Goal: Use online tool/utility: Utilize a website feature to perform a specific function

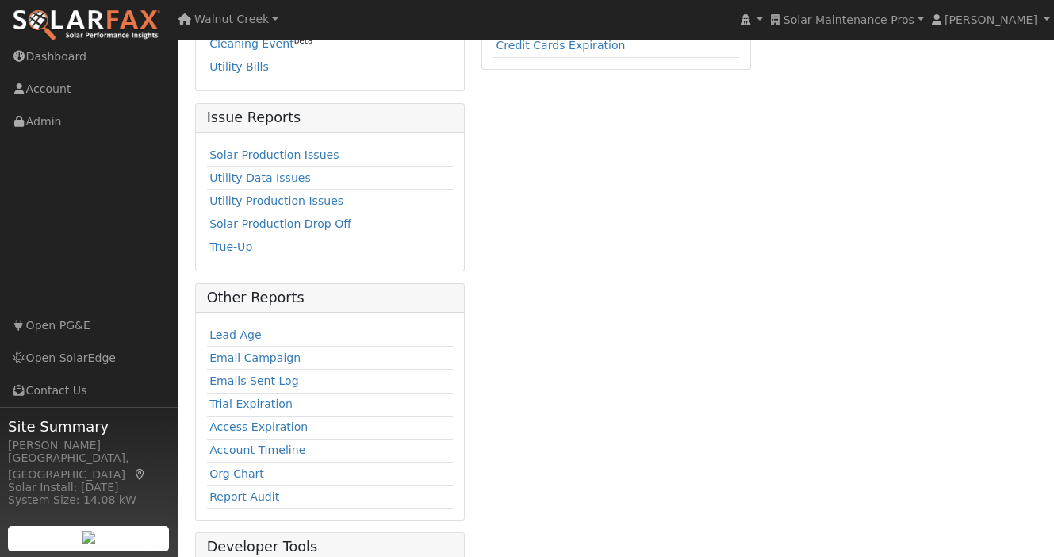
scroll to position [439, 0]
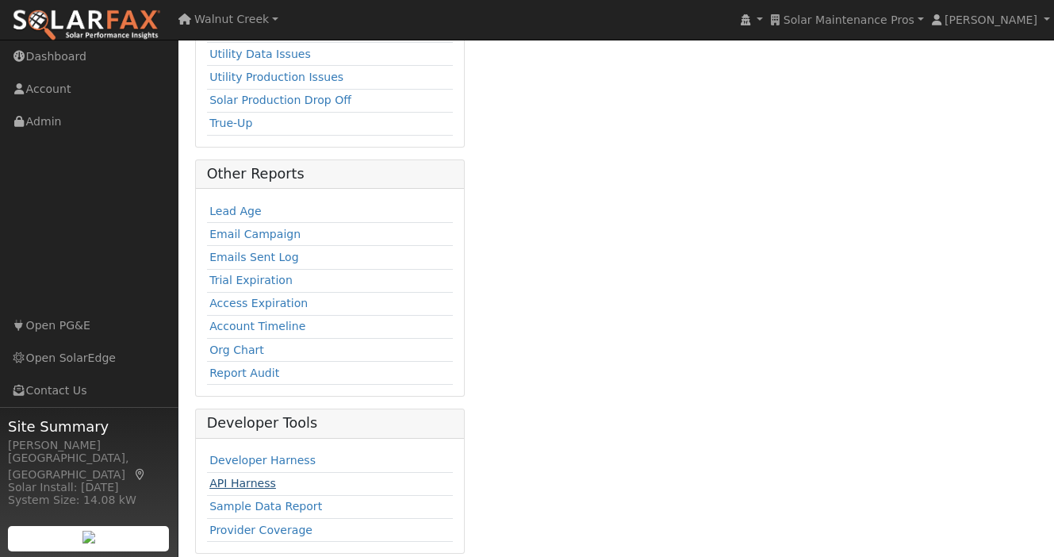
click at [247, 477] on link "API Harness" at bounding box center [242, 483] width 67 height 13
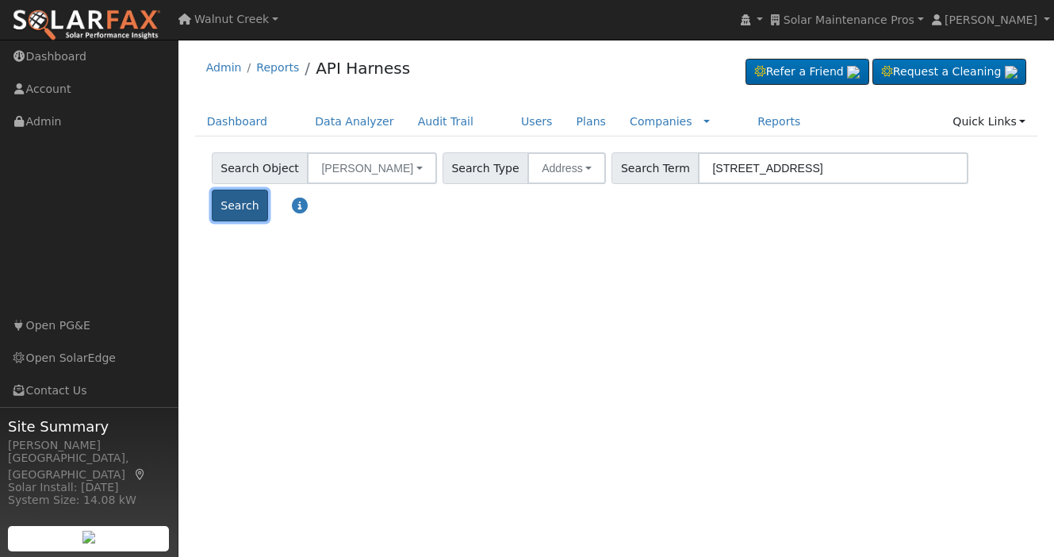
click at [268, 190] on button "Search" at bounding box center [240, 206] width 56 height 32
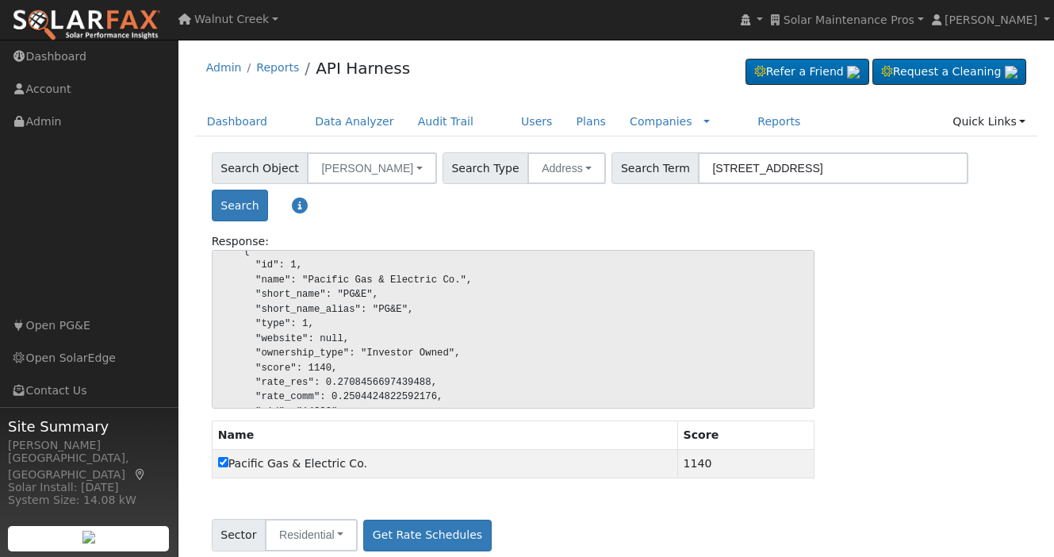
scroll to position [181, 0]
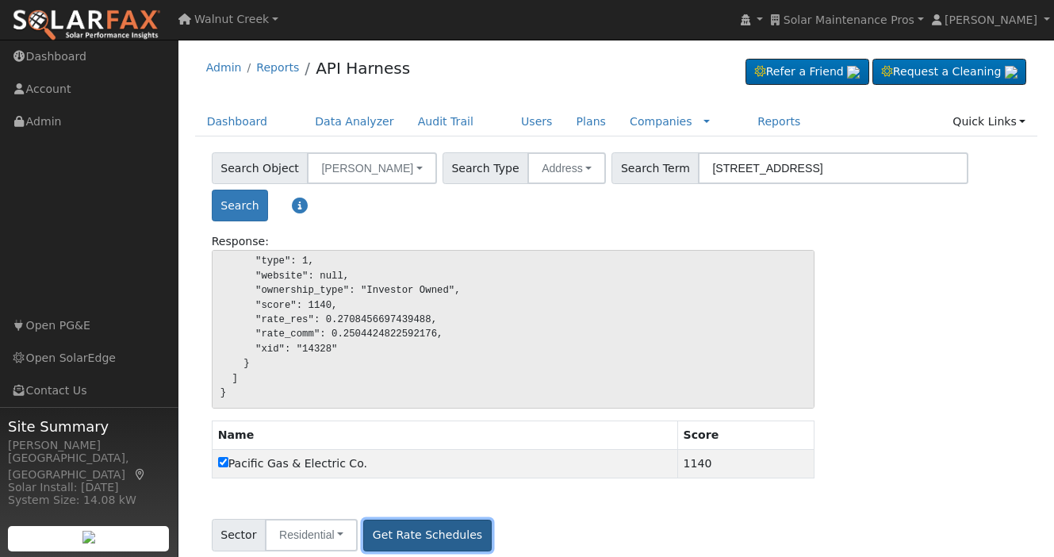
click at [390, 541] on button "Get Rate Schedules" at bounding box center [427, 535] width 128 height 32
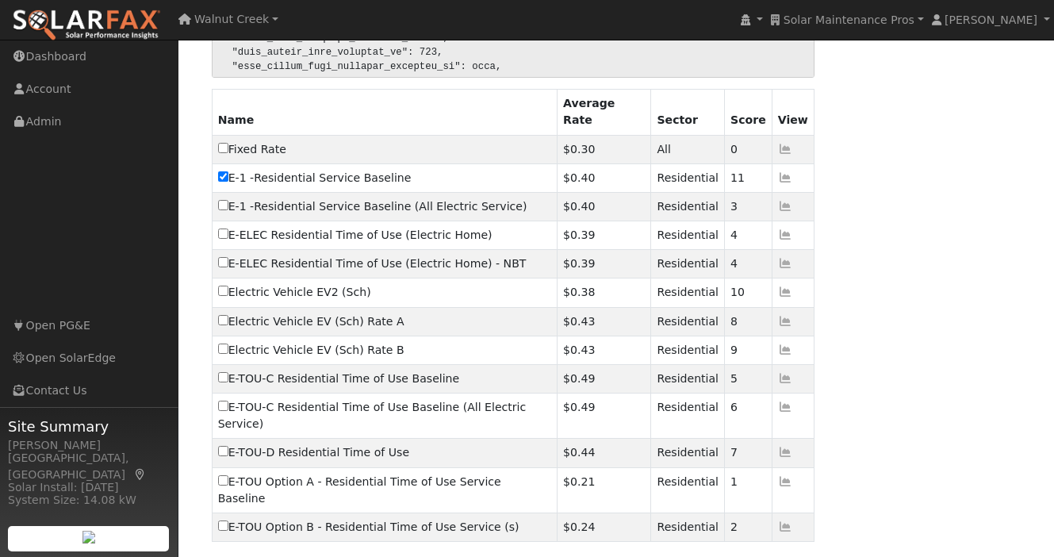
scroll to position [679, 0]
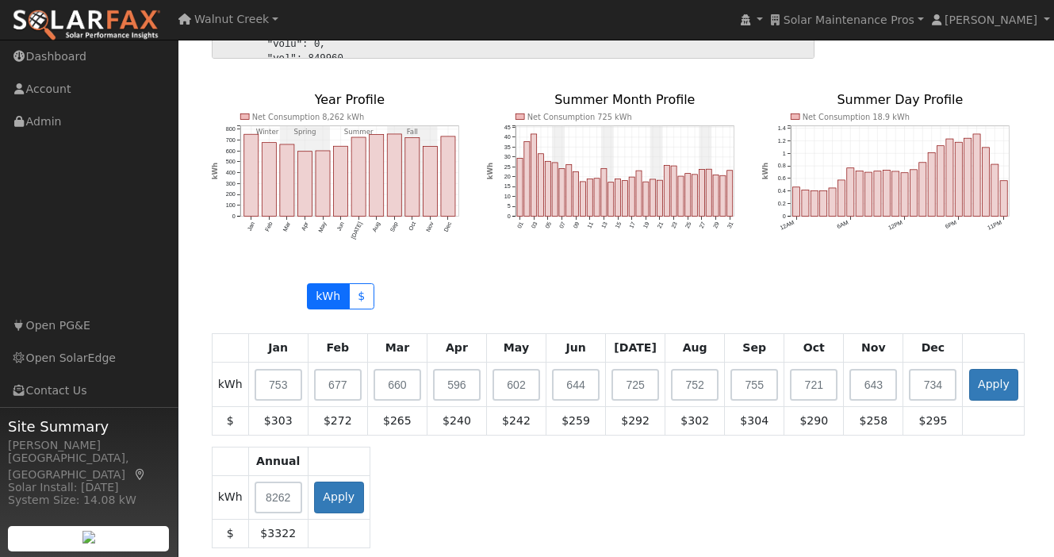
scroll to position [1428, 0]
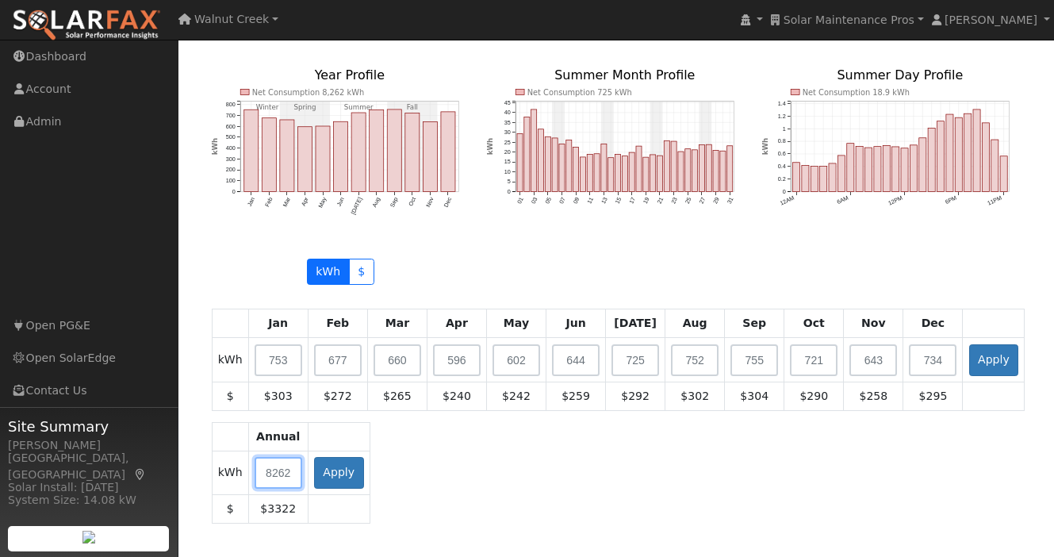
click at [278, 457] on input "text" at bounding box center [279, 473] width 48 height 32
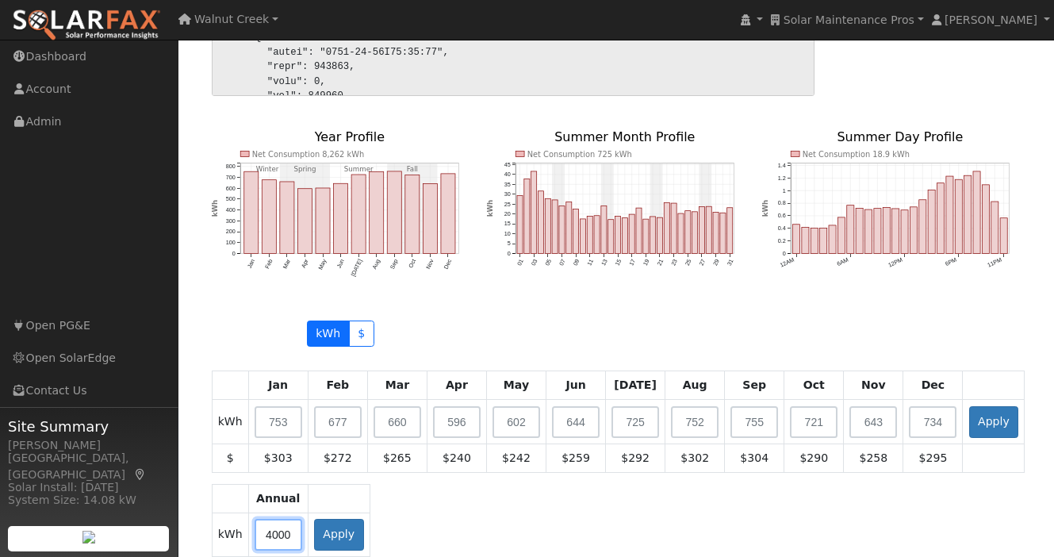
scroll to position [1362, 0]
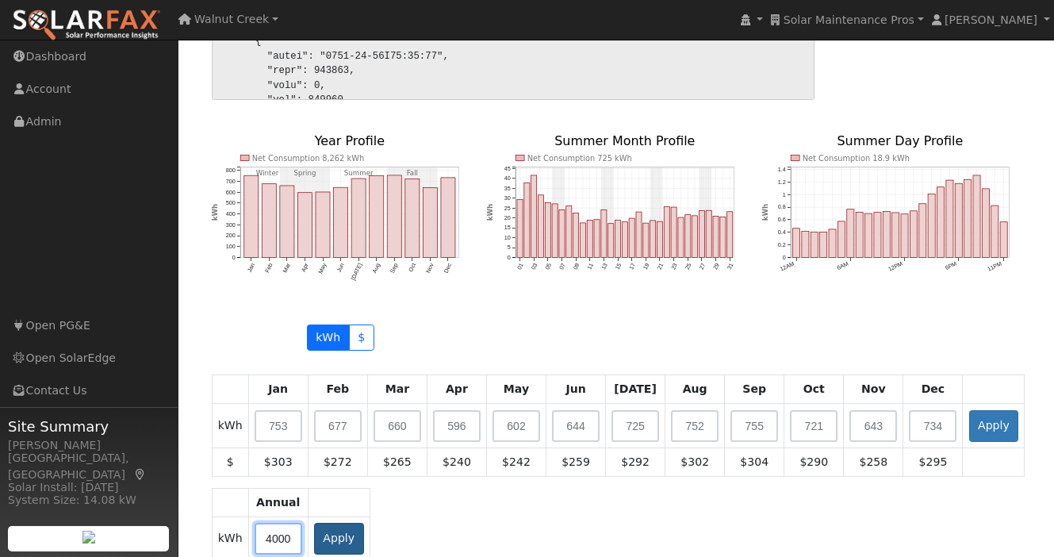
type input "4000"
click at [355, 523] on button "Apply" at bounding box center [339, 539] width 50 height 32
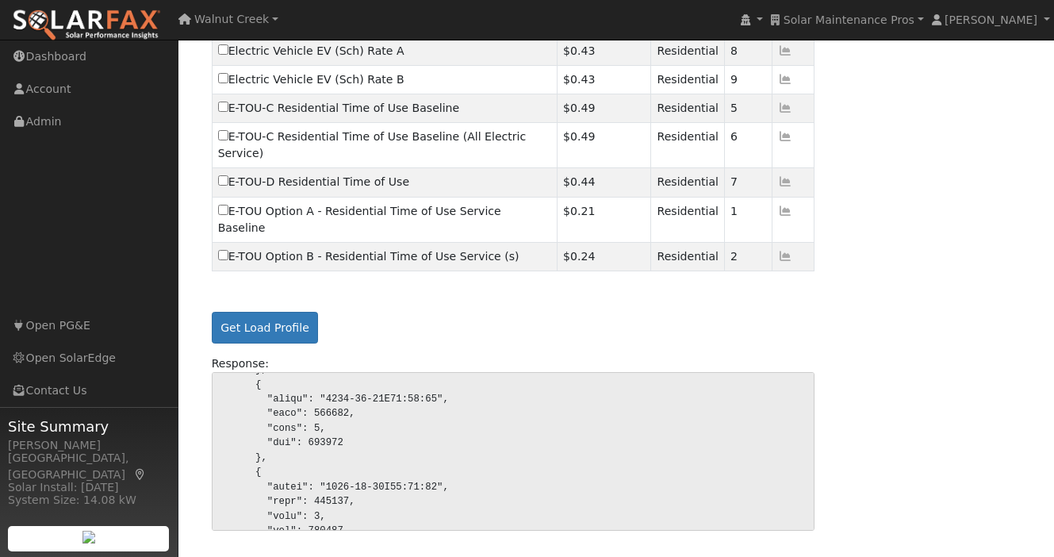
scroll to position [719, 0]
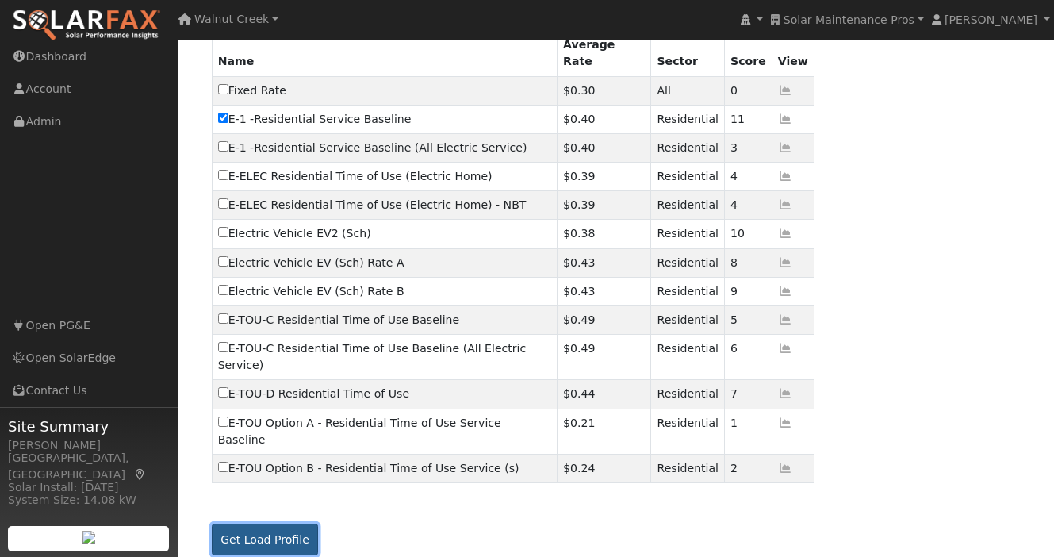
click at [289, 523] on button "Get Load Profile" at bounding box center [265, 539] width 107 height 32
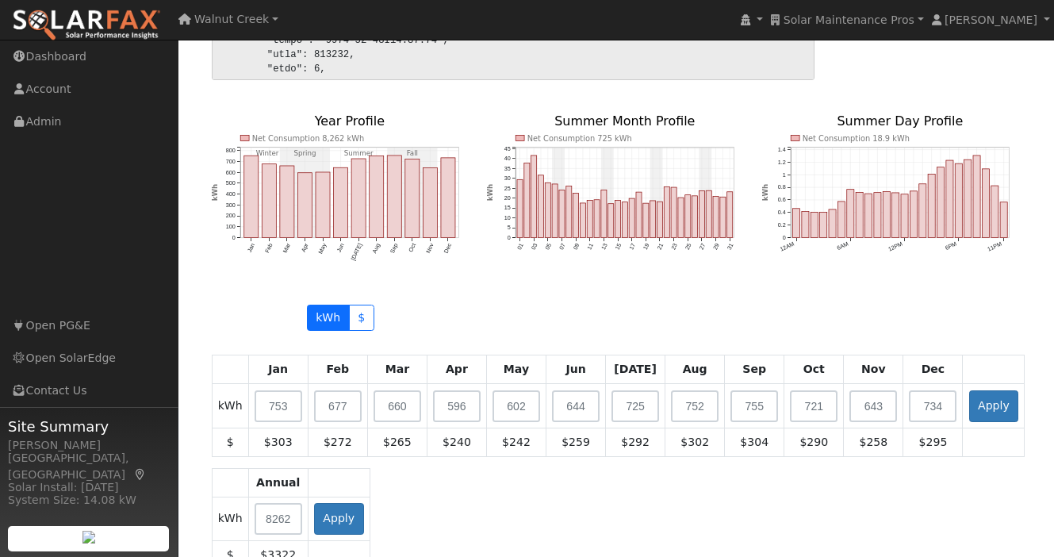
scroll to position [1404, 0]
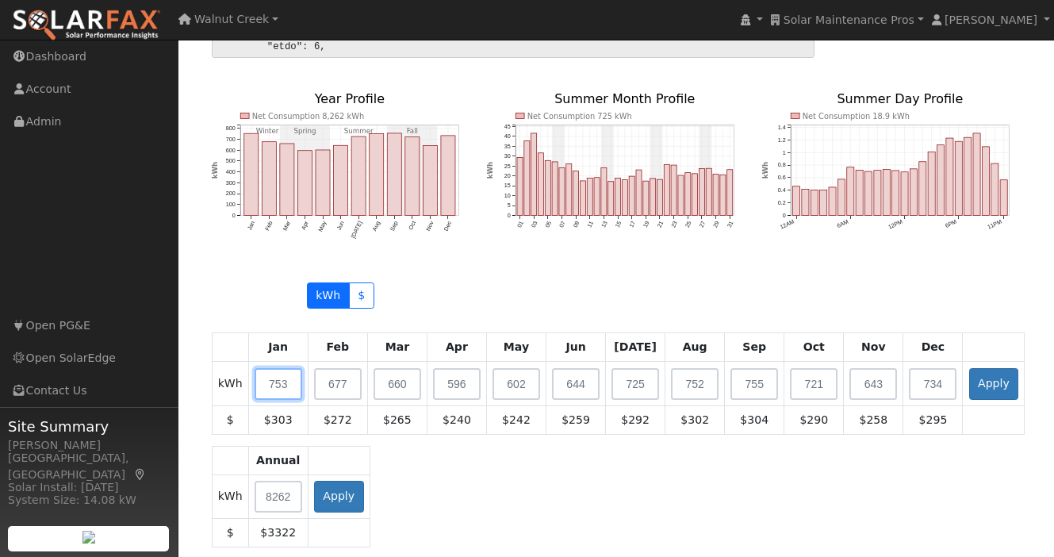
click at [279, 368] on input "text" at bounding box center [279, 384] width 48 height 32
type input "1000"
click at [328, 481] on button "Apply" at bounding box center [339, 497] width 50 height 32
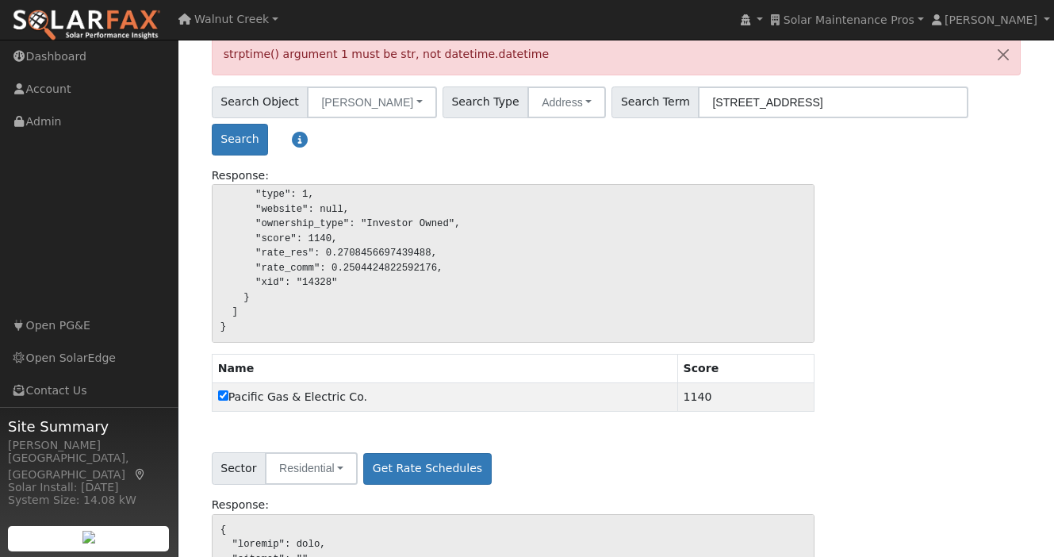
scroll to position [0, 0]
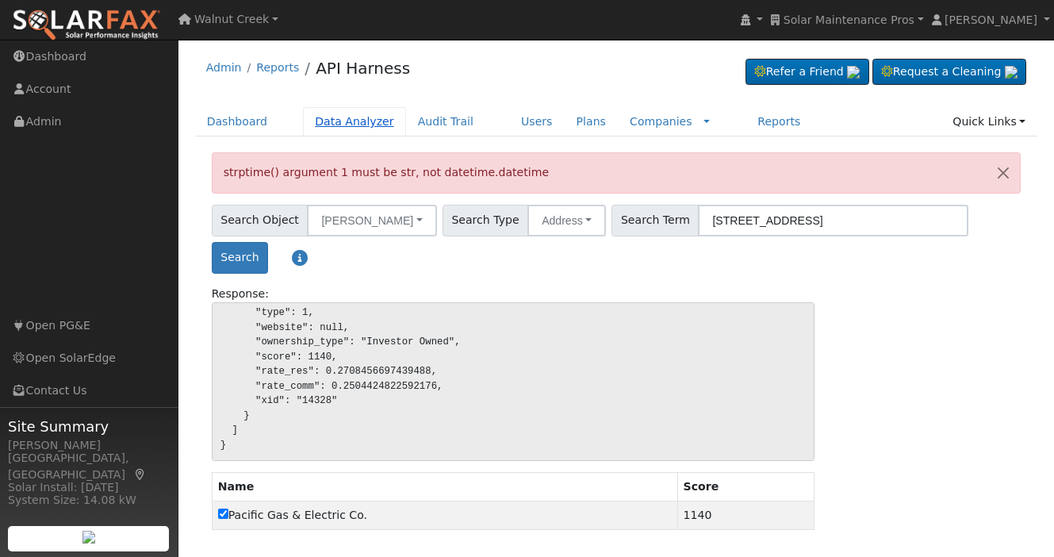
click at [345, 130] on link "Data Analyzer" at bounding box center [354, 121] width 103 height 29
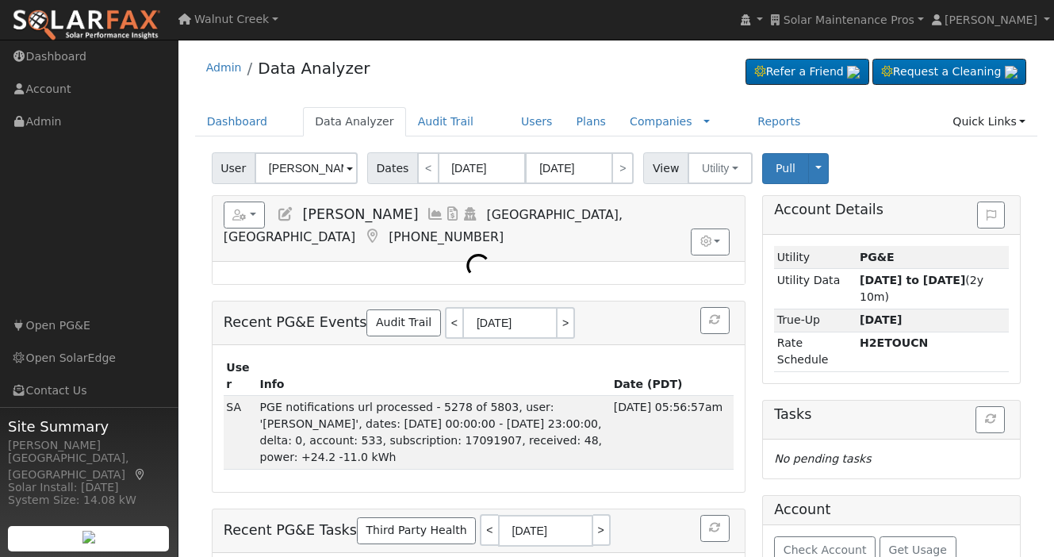
click at [227, 171] on span "User" at bounding box center [234, 168] width 44 height 32
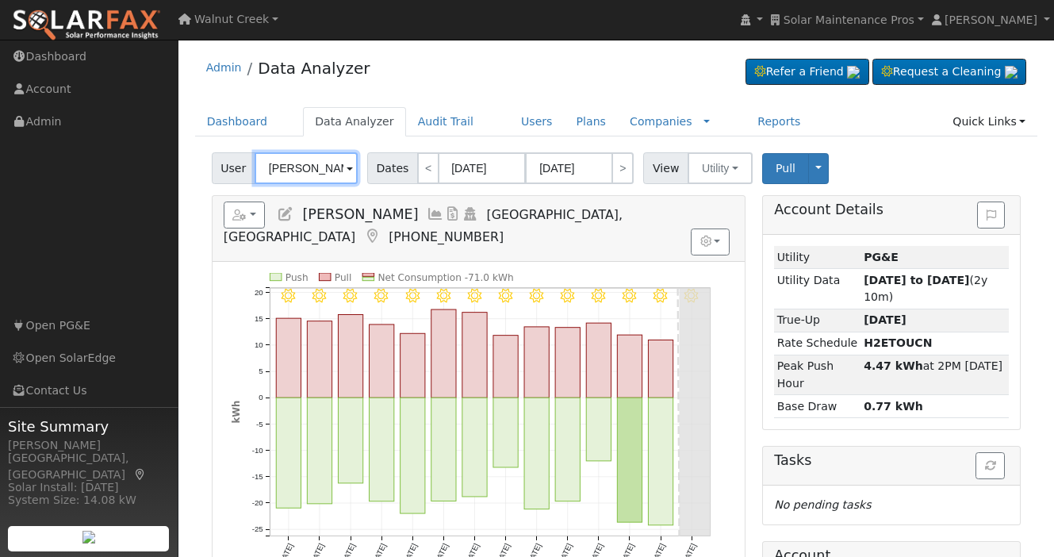
paste input "Todd Nelson"
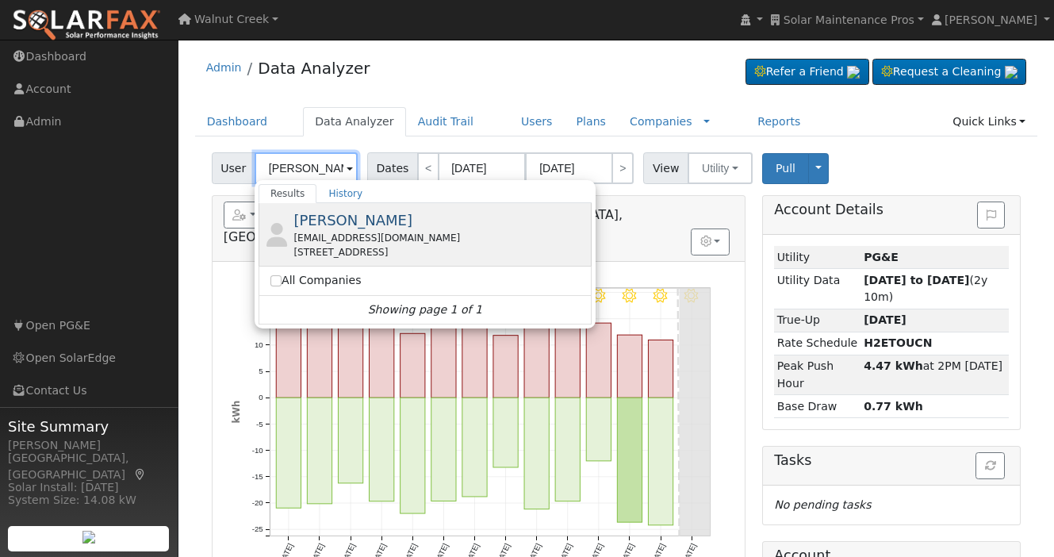
type input "Todd Nelson"
click at [387, 240] on div "pietila19@gmail.com" at bounding box center [440, 238] width 294 height 14
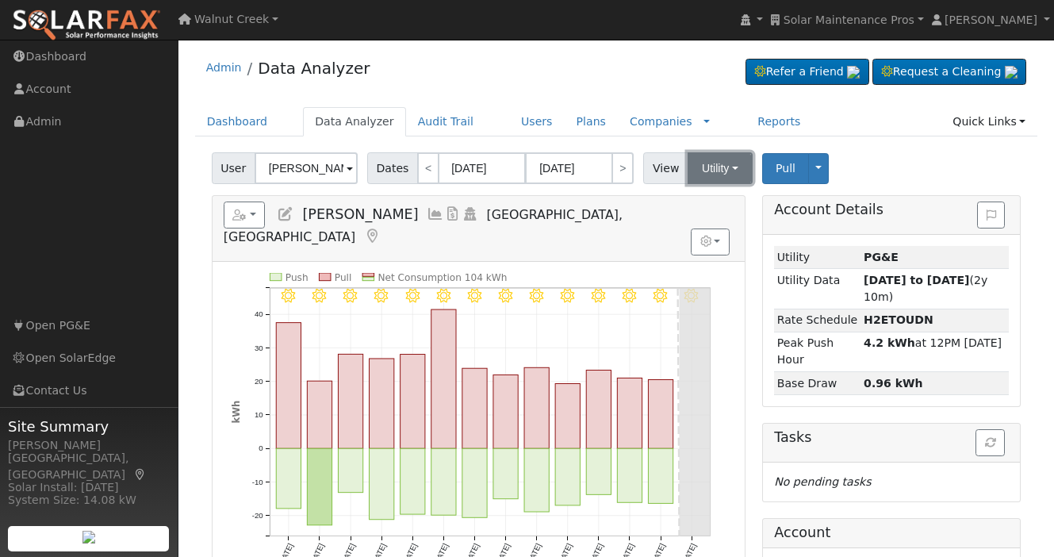
click at [730, 173] on button "Utility" at bounding box center [720, 168] width 65 height 32
click at [726, 216] on link "Solar" at bounding box center [742, 226] width 110 height 22
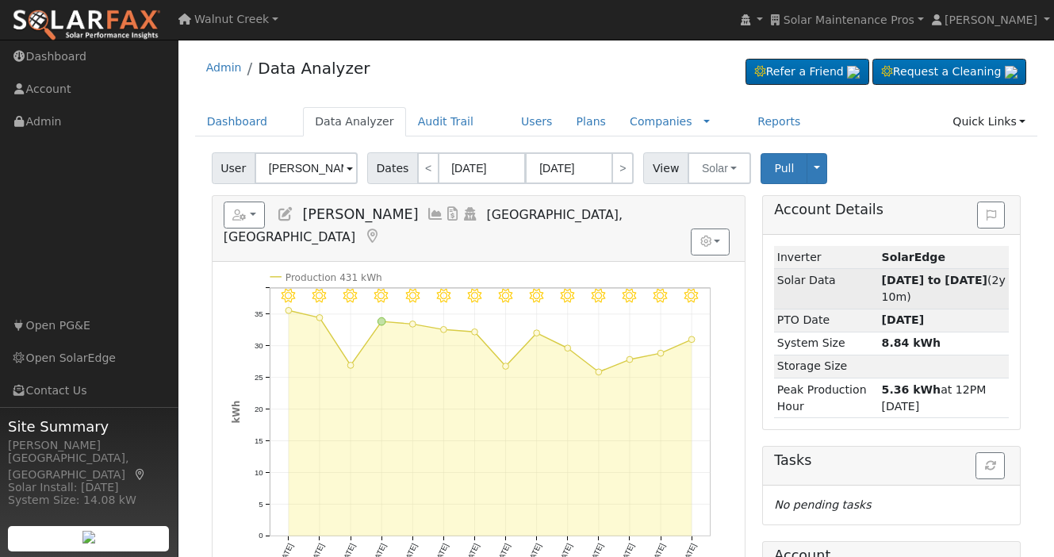
click at [913, 279] on strong "[DATE] to [DATE]" at bounding box center [934, 280] width 105 height 13
type input "01/01/2023"
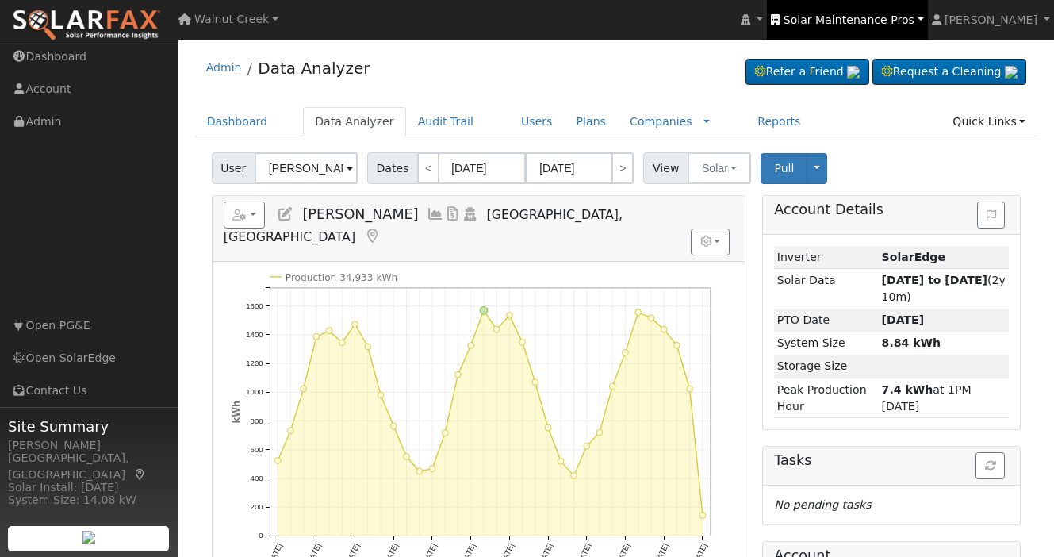
click at [880, 21] on span "Solar Maintenance Pros" at bounding box center [849, 19] width 131 height 13
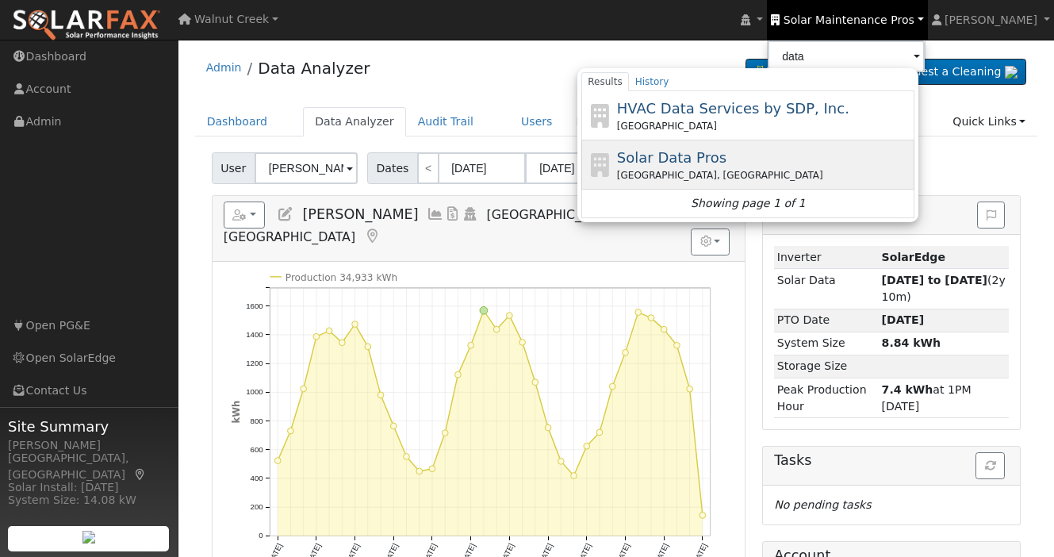
click at [809, 144] on div "Solar Data Pros North Fork, CA" at bounding box center [747, 164] width 333 height 49
type input "Solar Data Pros"
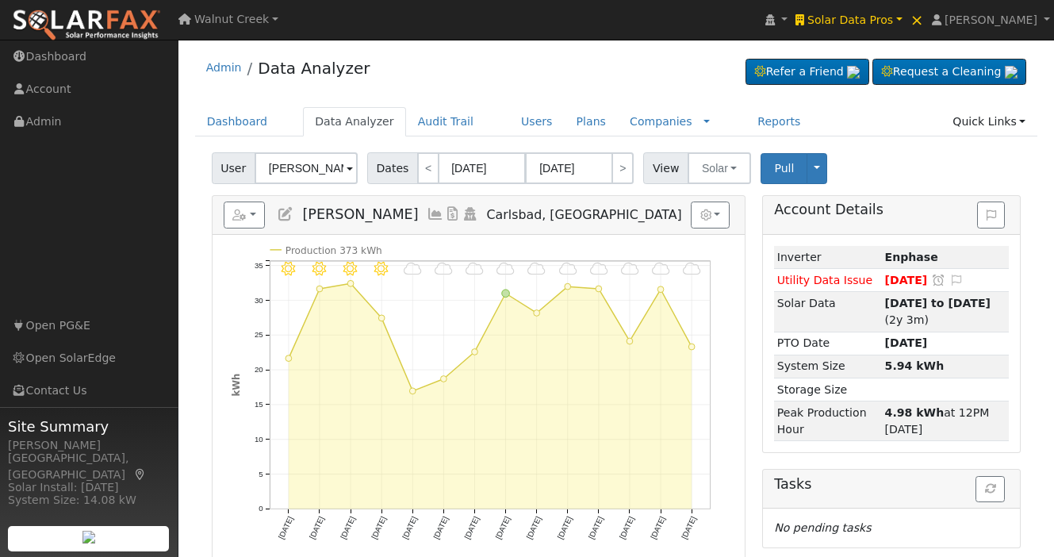
click at [226, 163] on span "User" at bounding box center [234, 168] width 44 height 32
paste input "William William"
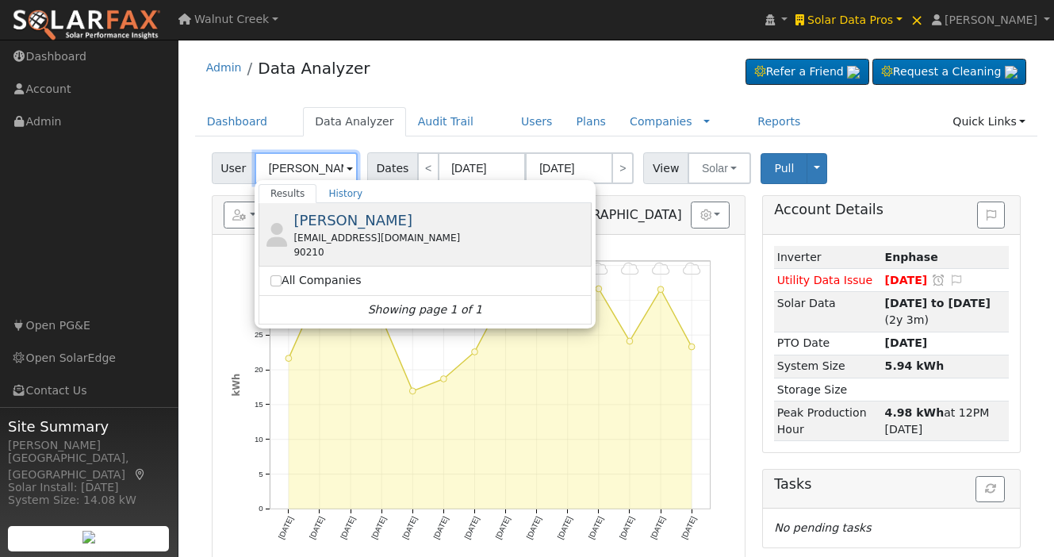
type input "William William"
click at [389, 264] on div "William William w7562222@gmail.com 90210" at bounding box center [425, 234] width 333 height 63
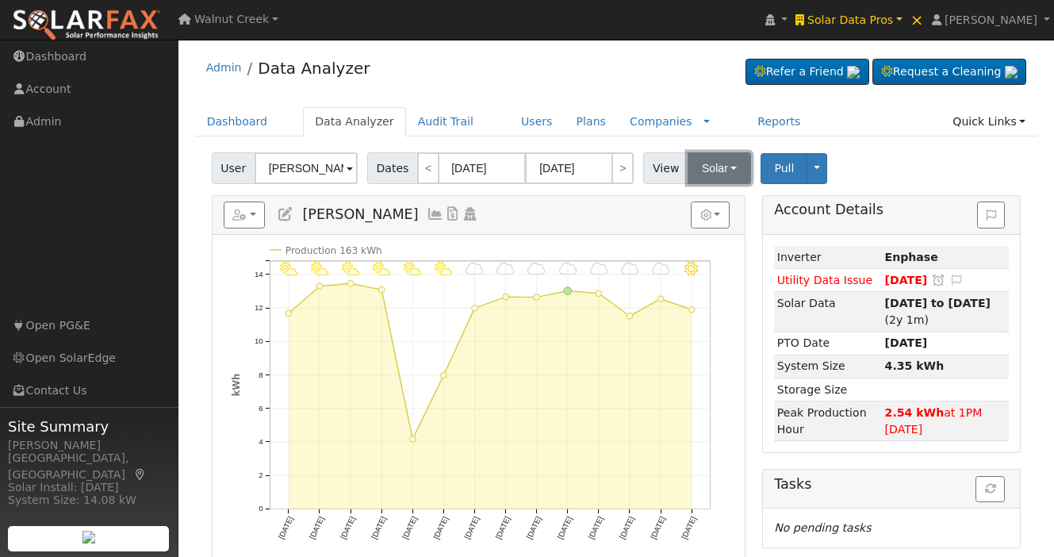
click at [720, 167] on button "Solar" at bounding box center [719, 168] width 63 height 32
click at [719, 202] on link "Utility" at bounding box center [742, 203] width 110 height 22
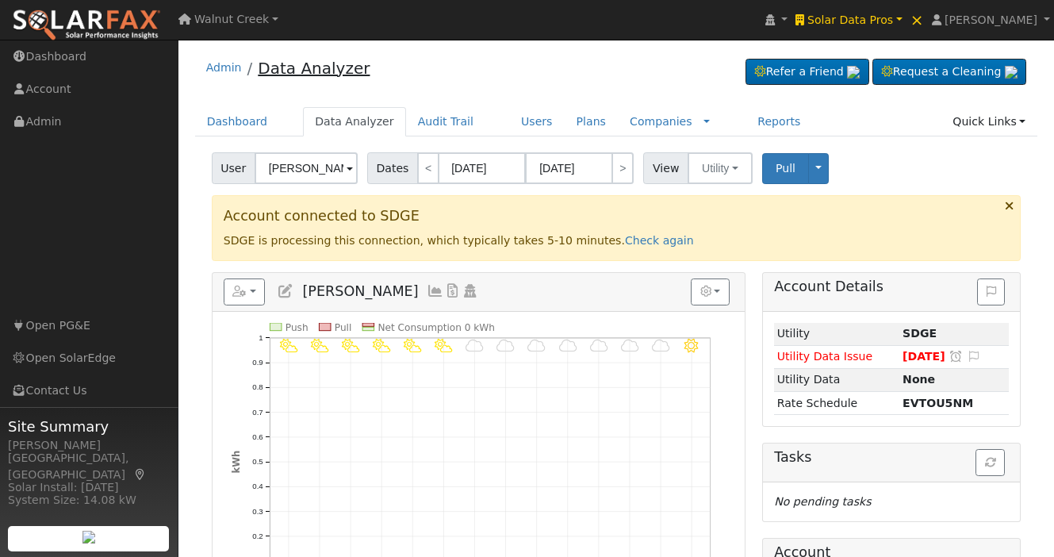
click at [290, 69] on link "Data Analyzer" at bounding box center [314, 68] width 112 height 19
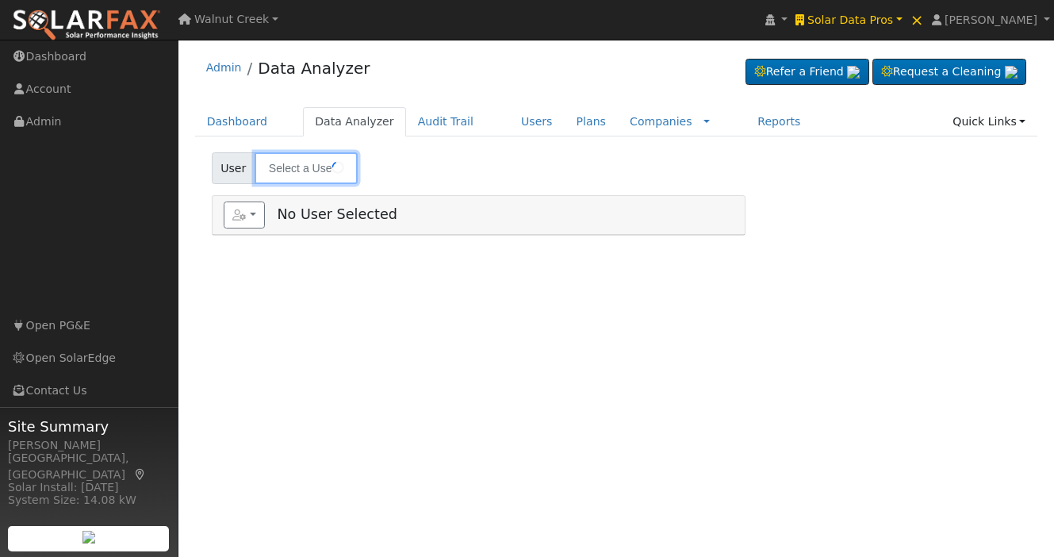
type input "[PERSON_NAME]"
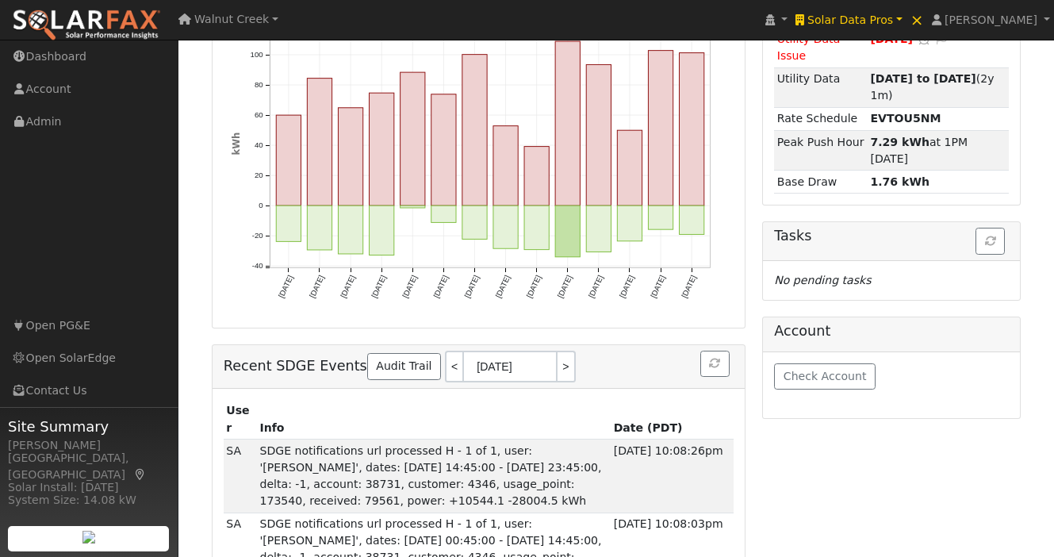
scroll to position [248, 0]
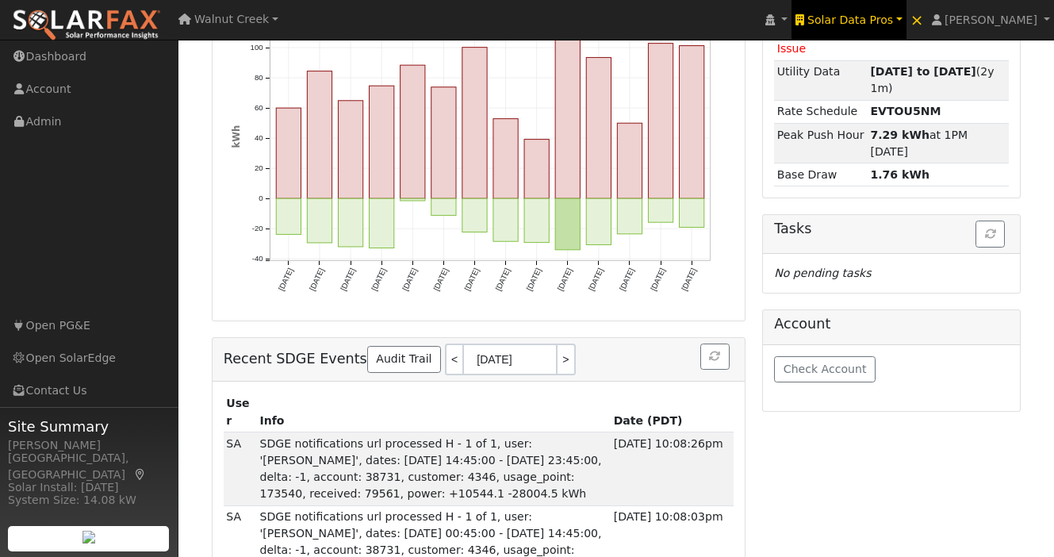
click at [893, 21] on span "Solar Data Pros" at bounding box center [850, 19] width 86 height 13
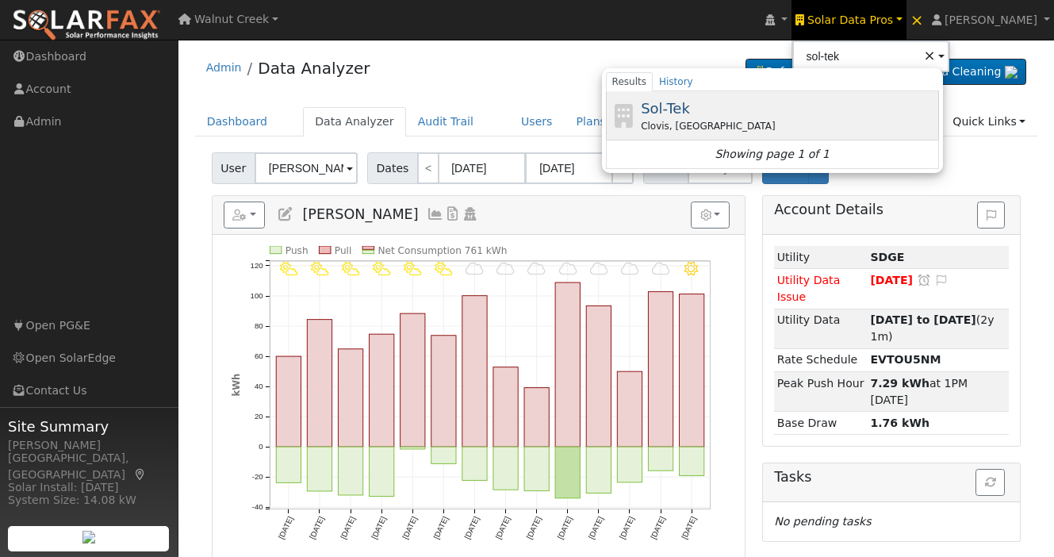
click at [690, 116] on span "Sol-Tek" at bounding box center [665, 108] width 49 height 17
type input "Sol-Tek"
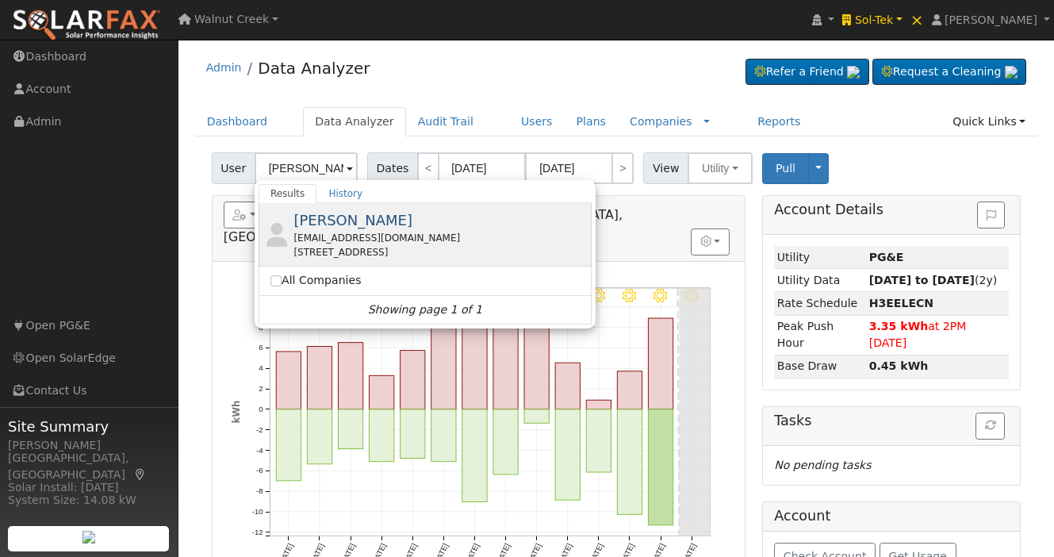
click at [404, 239] on div "[EMAIL_ADDRESS][DOMAIN_NAME]" at bounding box center [440, 238] width 294 height 14
type input "[PERSON_NAME]"
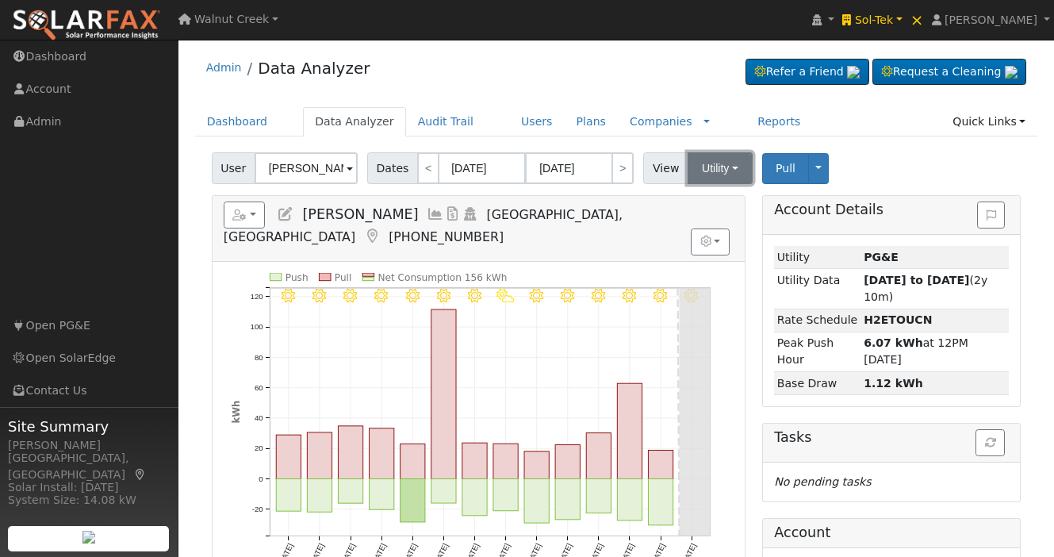
click at [711, 166] on button "Utility" at bounding box center [720, 168] width 65 height 32
click at [712, 213] on link "Utility" at bounding box center [742, 203] width 110 height 22
click at [715, 180] on button "Utility" at bounding box center [720, 168] width 65 height 32
click at [715, 221] on link "Solar" at bounding box center [742, 226] width 110 height 22
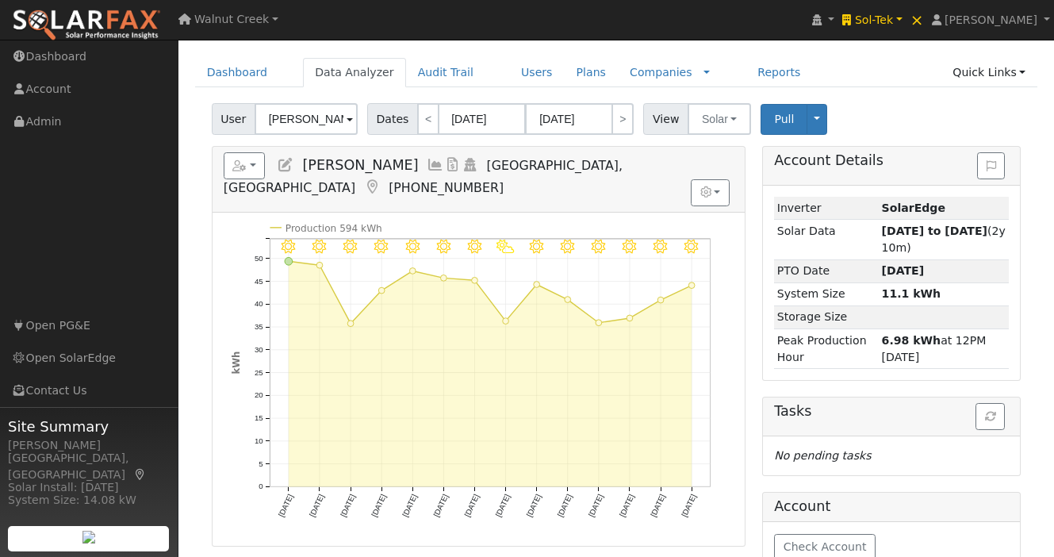
scroll to position [51, 0]
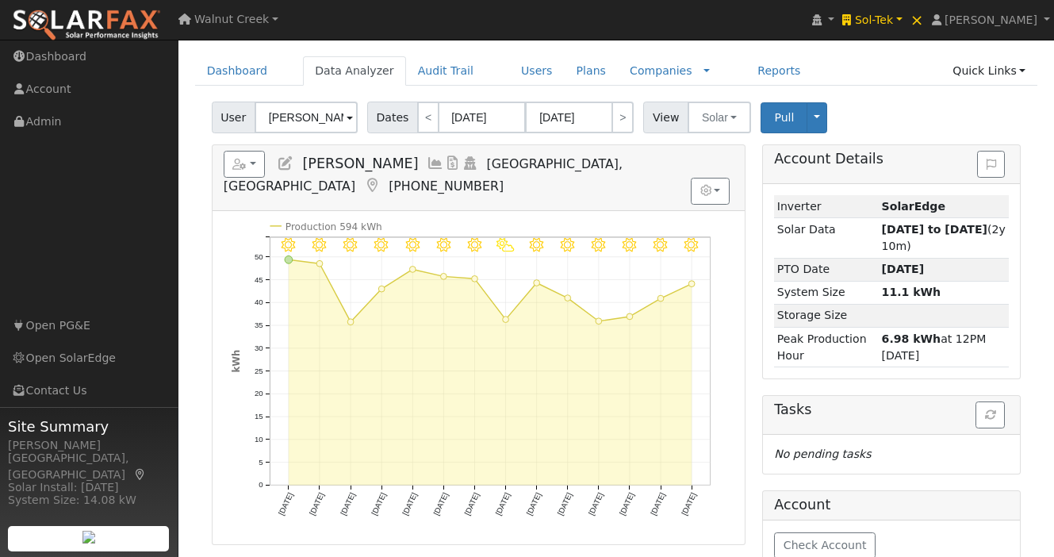
click at [427, 163] on icon at bounding box center [435, 163] width 17 height 14
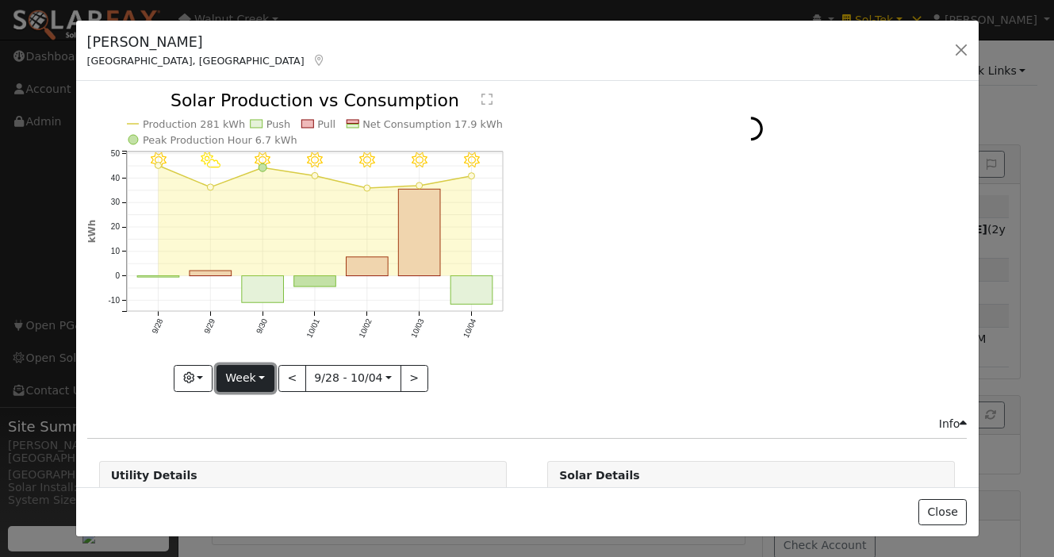
click at [251, 378] on button "Week" at bounding box center [246, 378] width 58 height 27
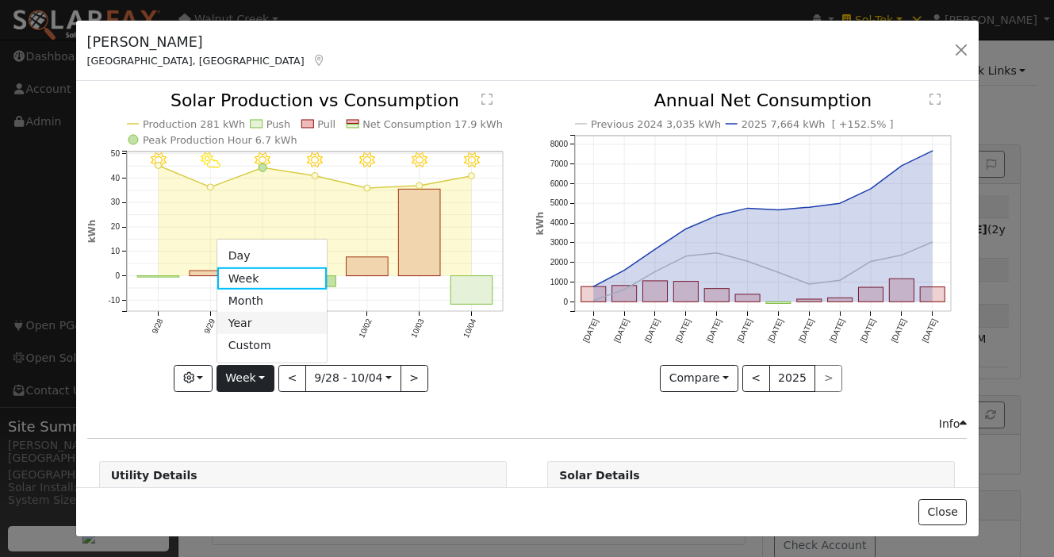
click at [272, 312] on link "Year" at bounding box center [272, 323] width 110 height 22
type input "2024-10-01"
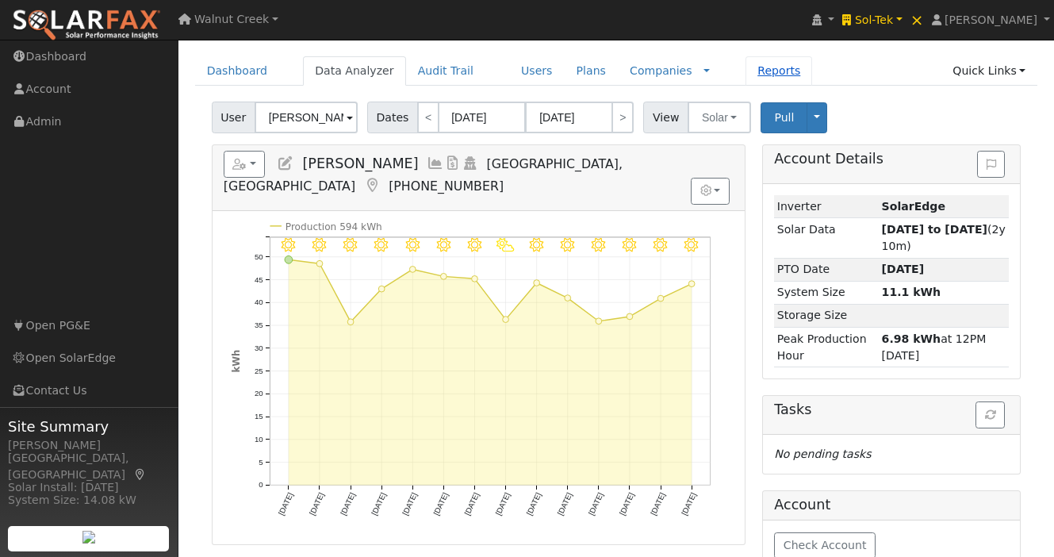
click at [762, 79] on link "Reports" at bounding box center [779, 70] width 67 height 29
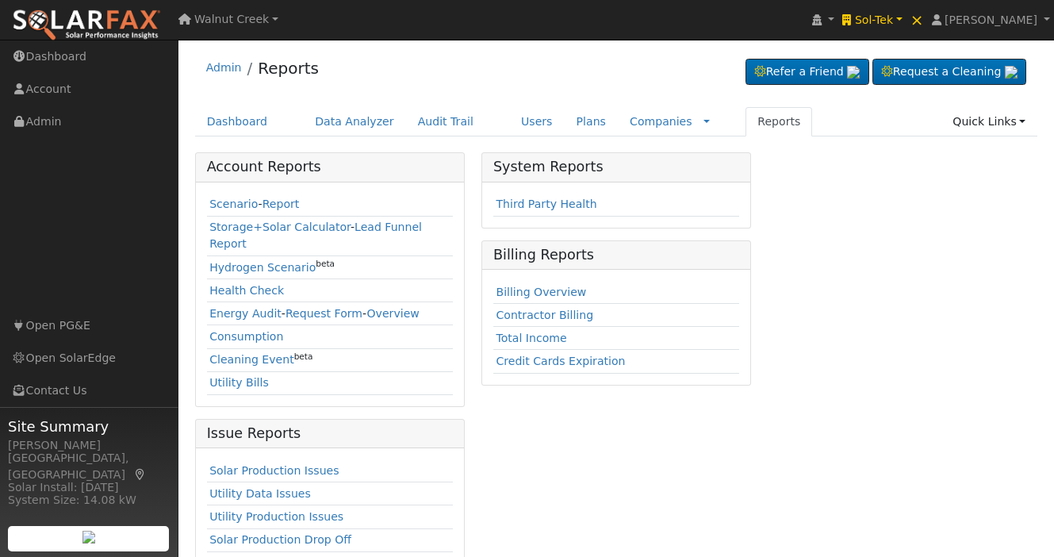
click at [251, 302] on td "Energy Audit - Request Form - Overview" at bounding box center [330, 313] width 246 height 23
click at [251, 307] on link "Energy Audit" at bounding box center [245, 313] width 72 height 13
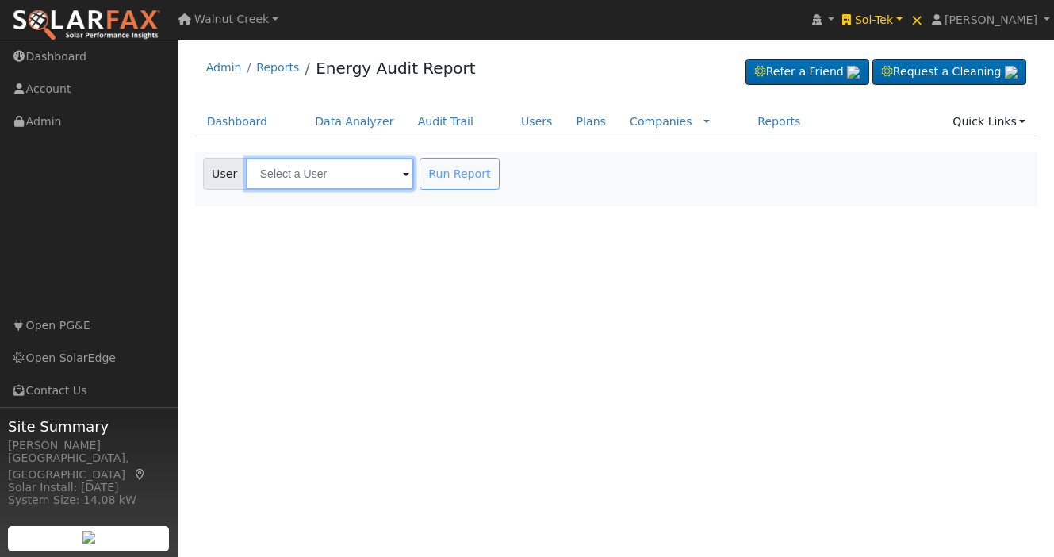
click at [308, 178] on input "text" at bounding box center [330, 174] width 168 height 32
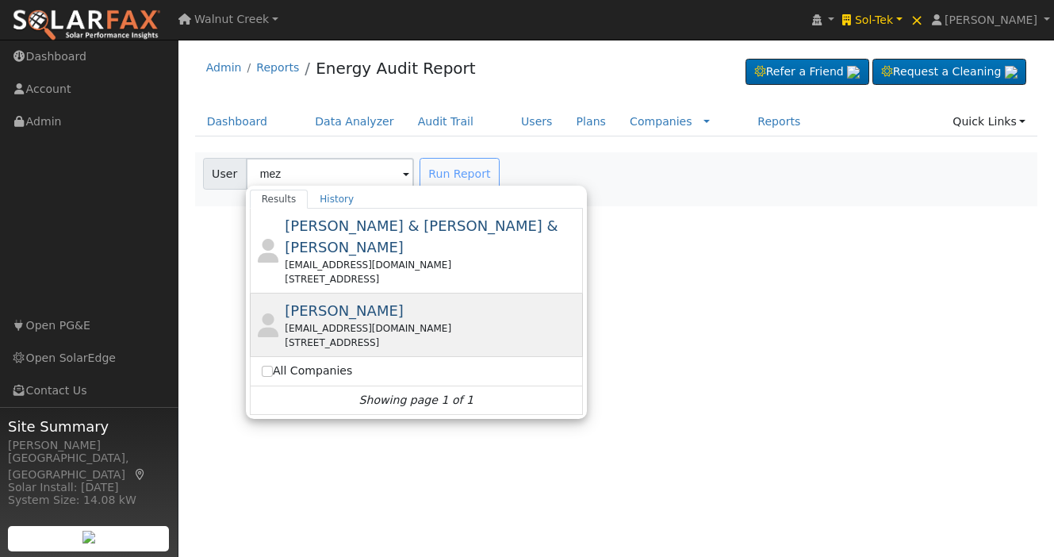
click at [338, 335] on div "[STREET_ADDRESS]" at bounding box center [432, 342] width 294 height 14
type input "[PERSON_NAME]"
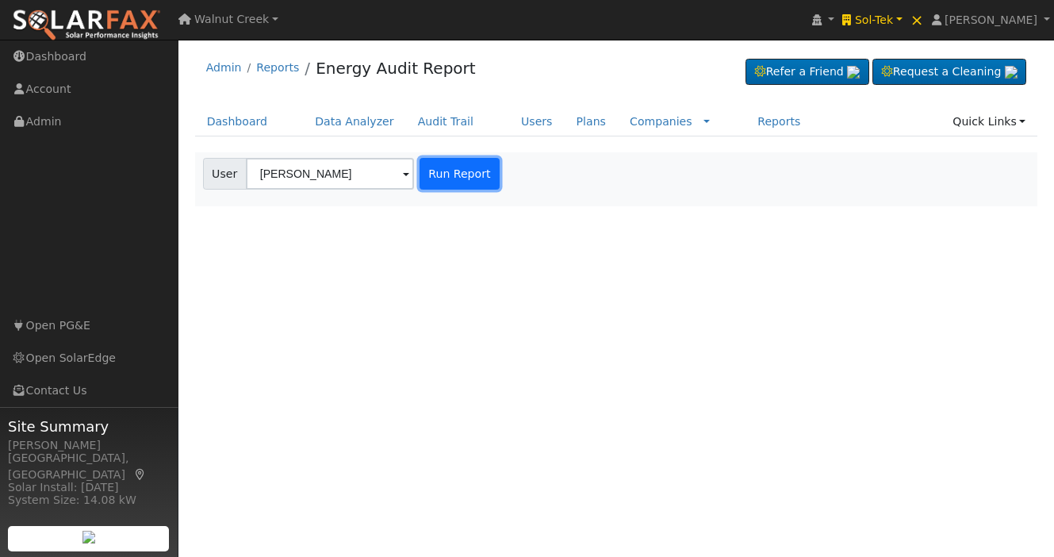
click at [450, 179] on button "Run Report" at bounding box center [460, 174] width 80 height 32
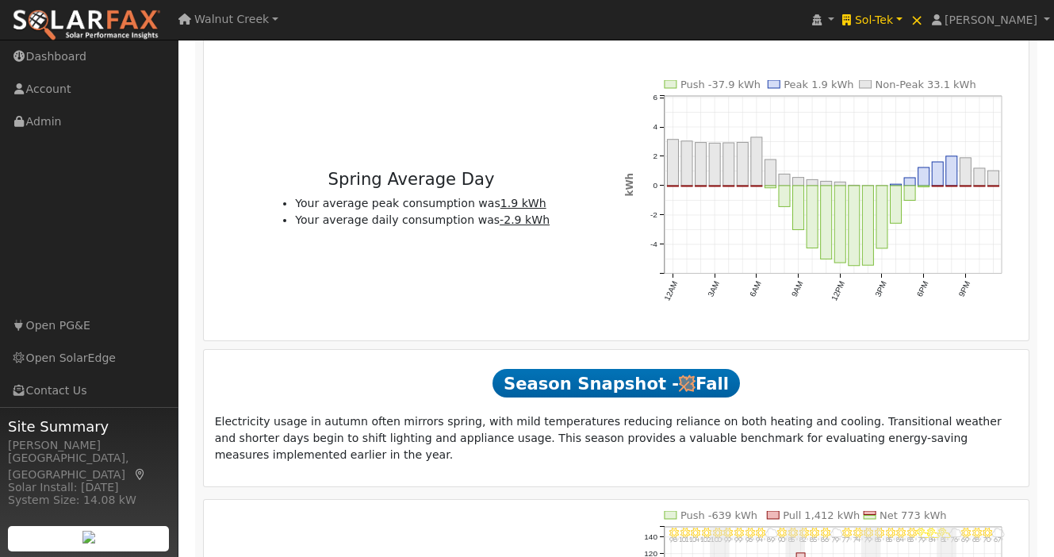
scroll to position [3793, 0]
